Goal: Information Seeking & Learning: Find contact information

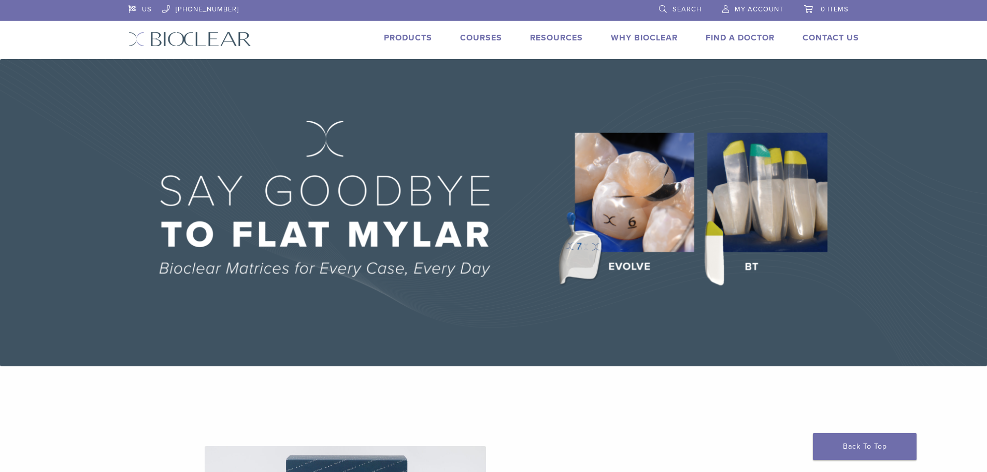
click at [636, 43] on div "Why Bioclear" at bounding box center [638, 39] width 79 height 15
click at [635, 39] on link "Why Bioclear" at bounding box center [644, 38] width 67 height 10
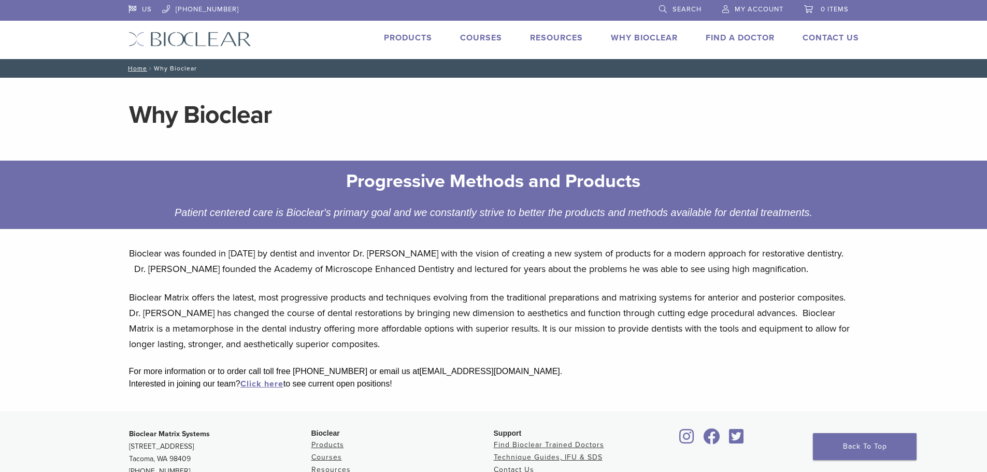
click at [714, 39] on link "Find A Doctor" at bounding box center [740, 38] width 69 height 10
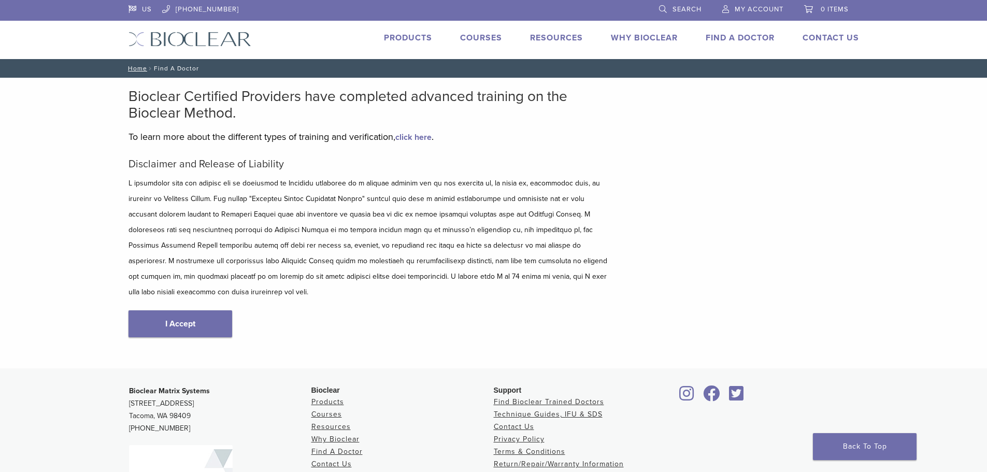
click at [222, 310] on link "I Accept" at bounding box center [181, 323] width 104 height 27
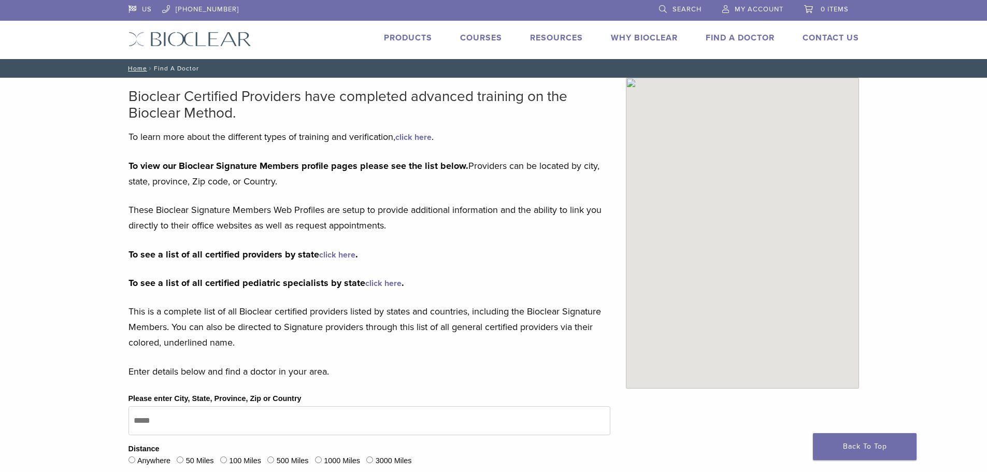
type input "*****"
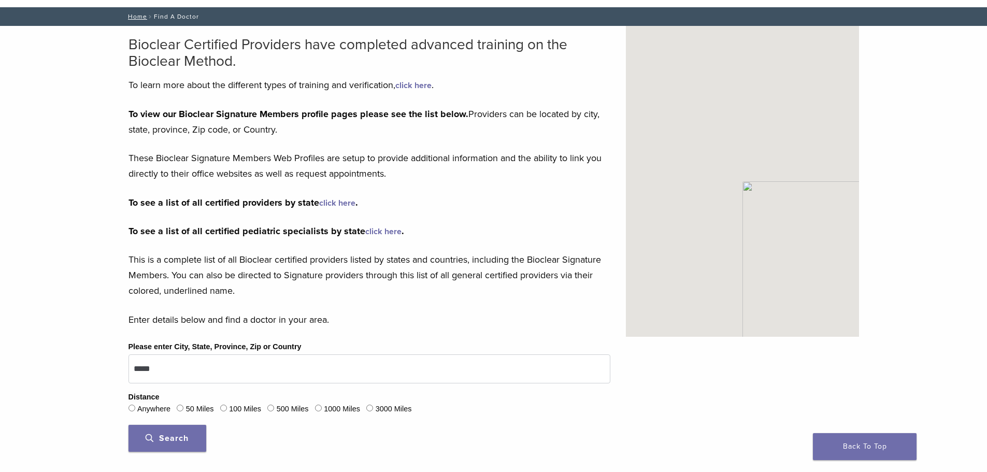
scroll to position [104, 0]
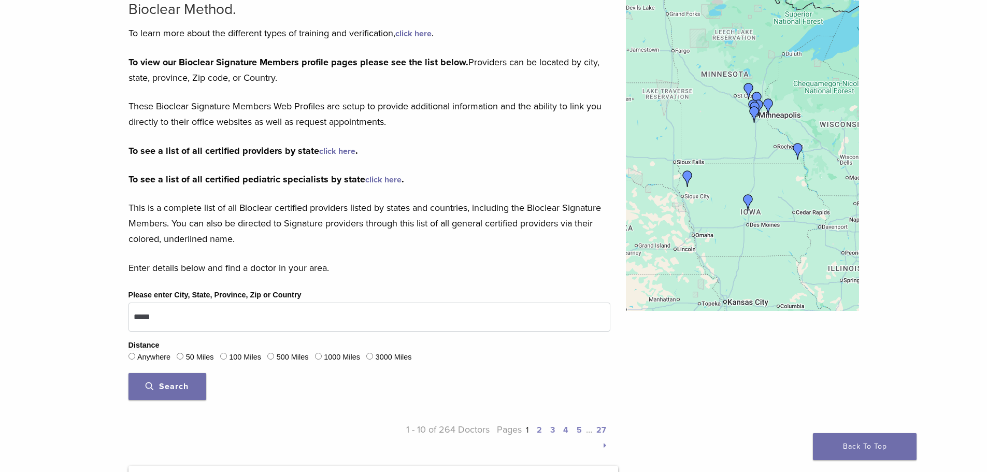
click at [183, 391] on span "Search" at bounding box center [167, 386] width 43 height 10
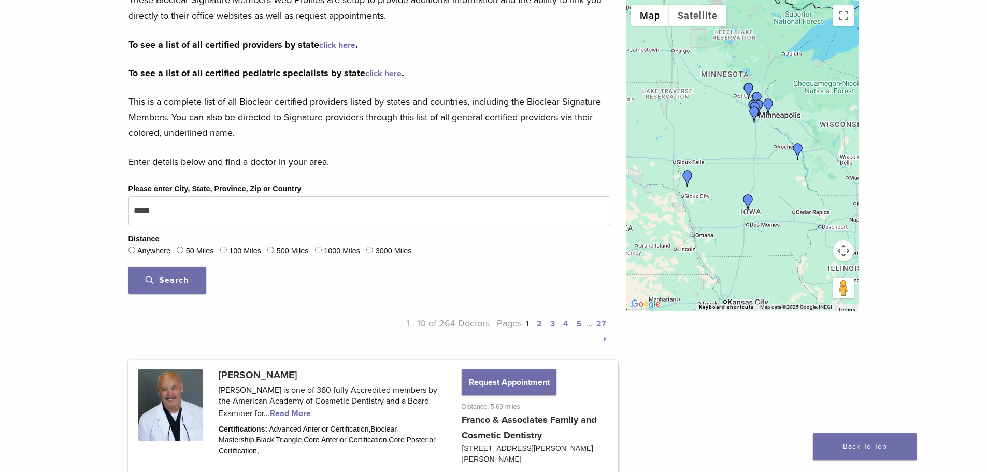
scroll to position [0, 0]
